Goal: Register for event/course

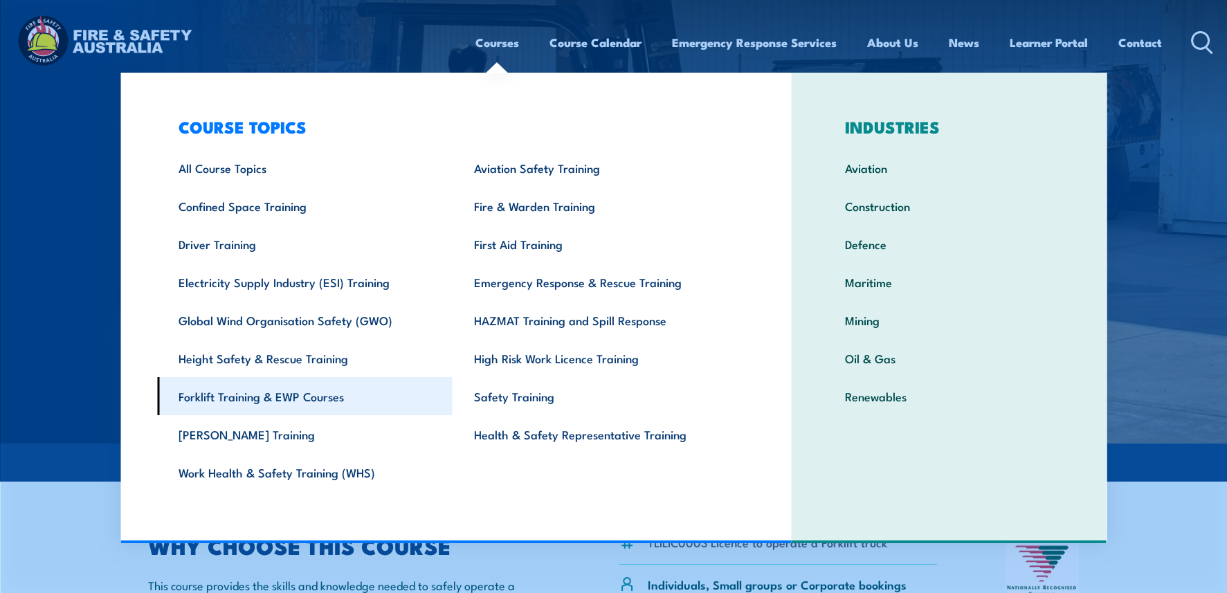
click at [239, 403] on link "Forklift Training & EWP Courses" at bounding box center [305, 396] width 296 height 38
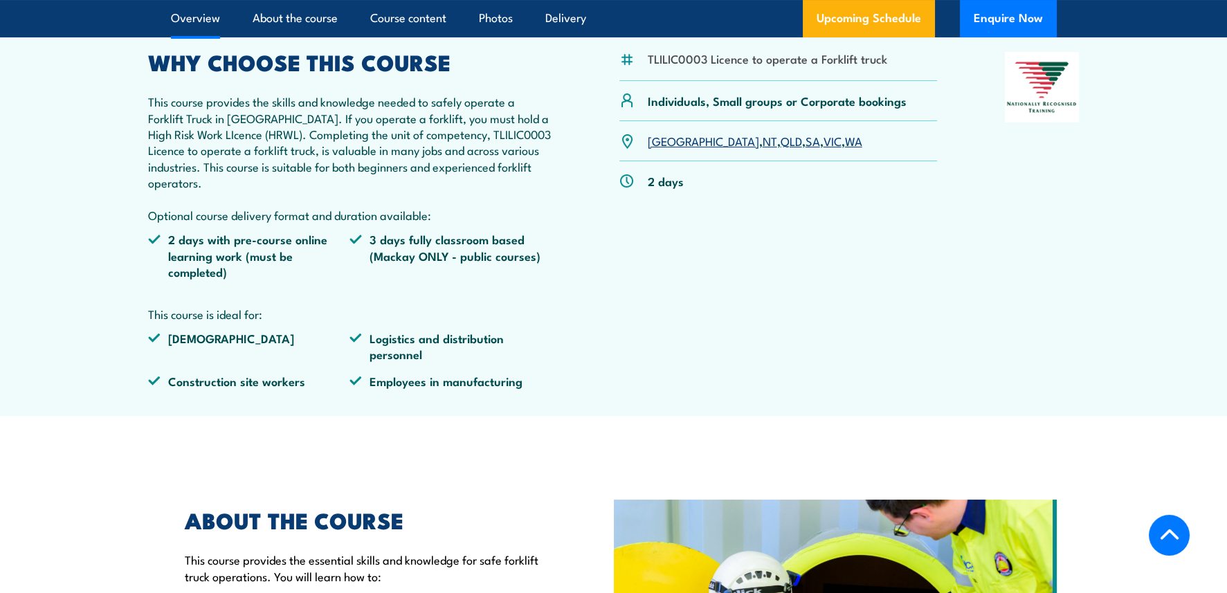
scroll to position [138, 0]
